Goal: Find specific page/section: Find specific page/section

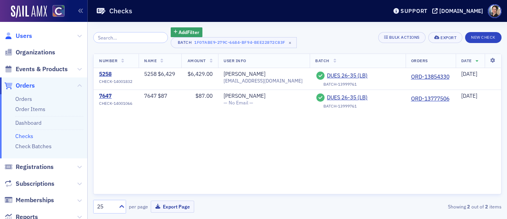
click at [22, 36] on span "Users" at bounding box center [24, 36] width 16 height 9
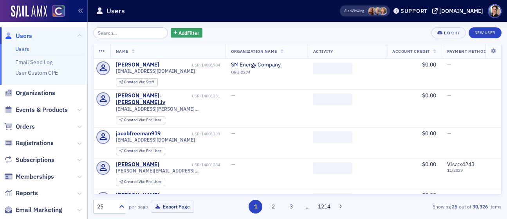
click at [123, 31] on input "search" at bounding box center [130, 32] width 75 height 11
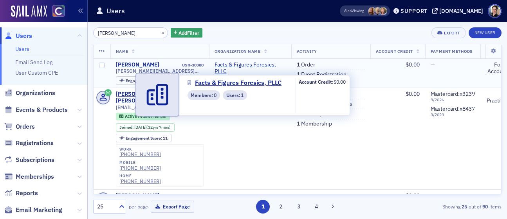
scroll to position [0, 137]
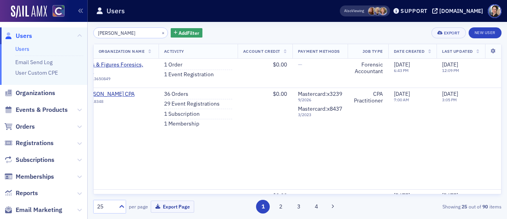
type input "[PERSON_NAME]"
